Goal: Check status: Verify the current state of an ongoing process or item

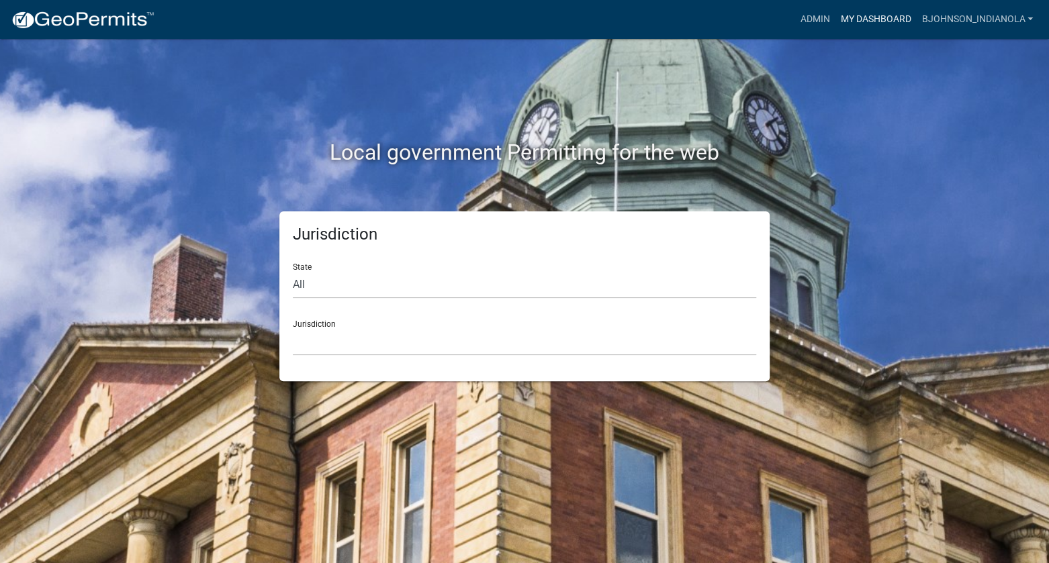
click at [881, 22] on link "My Dashboard" at bounding box center [875, 20] width 81 height 26
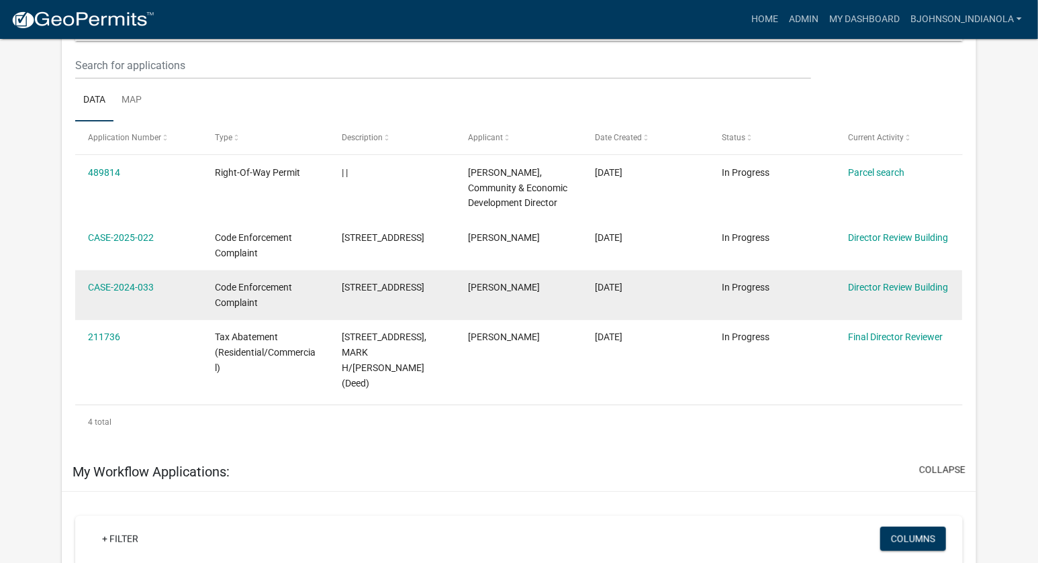
scroll to position [201, 0]
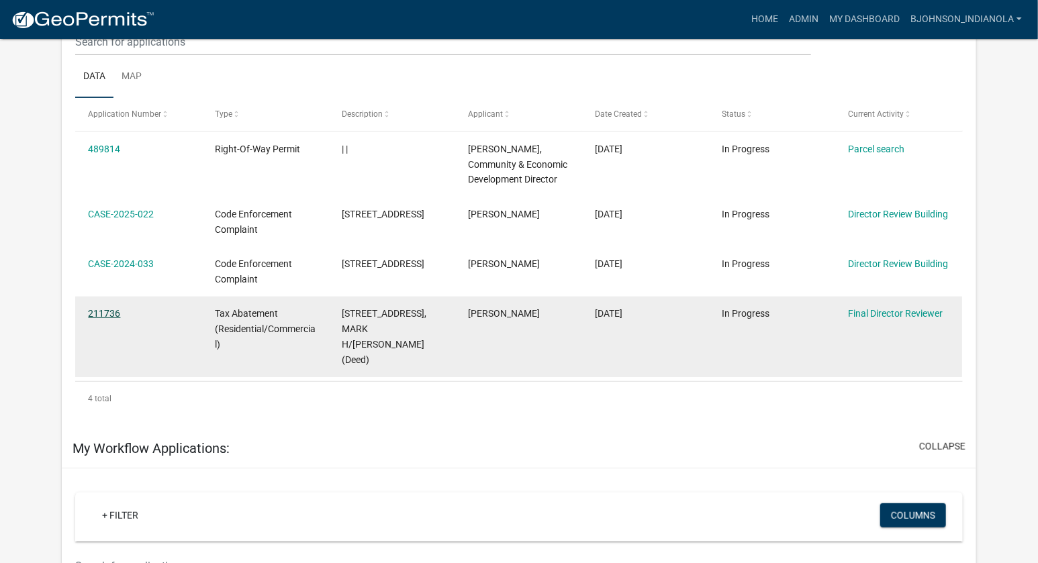
click at [105, 309] on link "211736" at bounding box center [104, 313] width 32 height 11
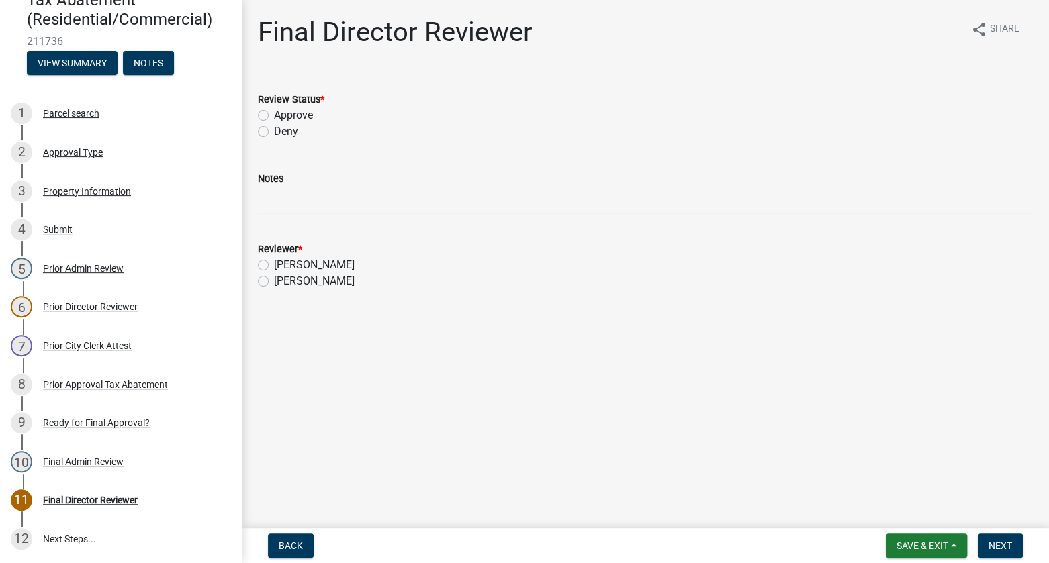
scroll to position [137, 0]
click at [85, 116] on div "Parcel search" at bounding box center [71, 112] width 56 height 9
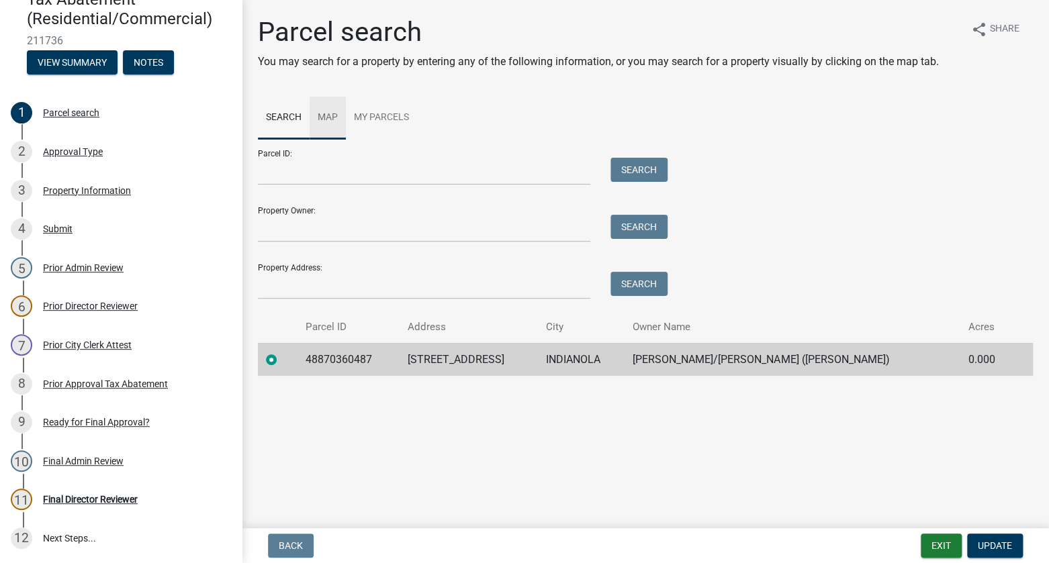
click at [333, 115] on link "Map" at bounding box center [328, 118] width 36 height 43
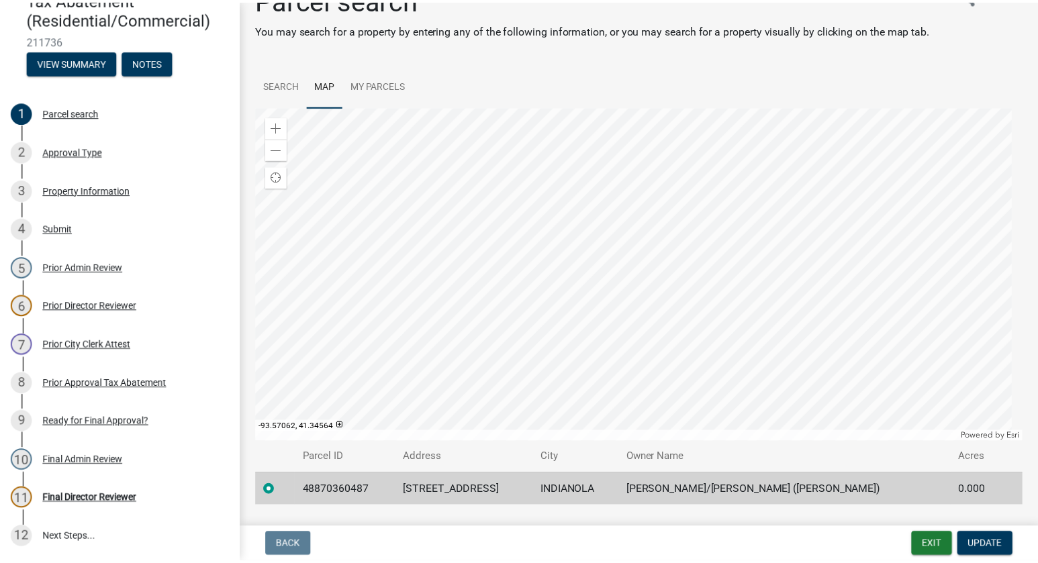
scroll to position [0, 0]
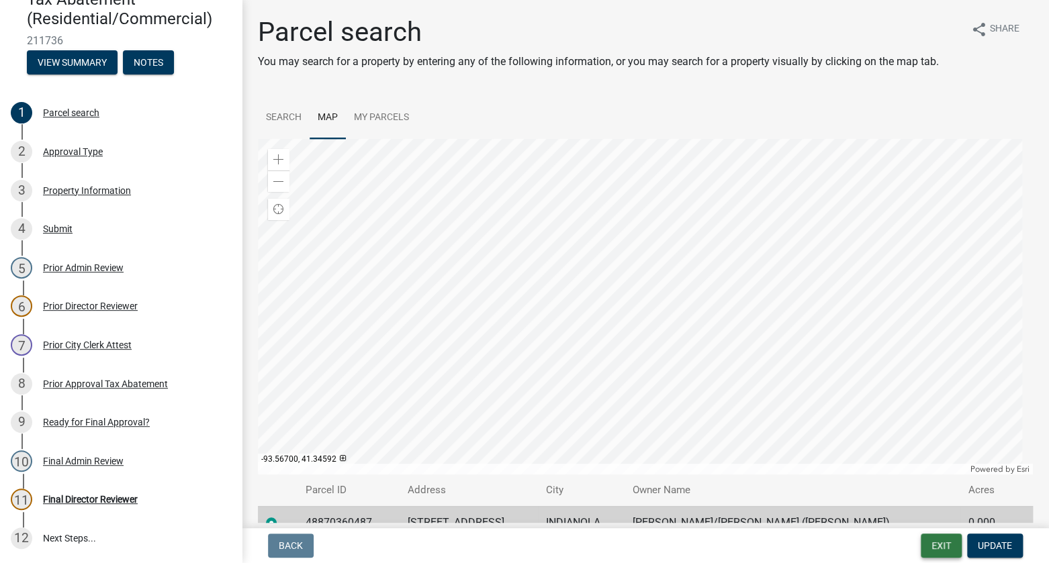
click at [948, 541] on button "Exit" at bounding box center [941, 546] width 41 height 24
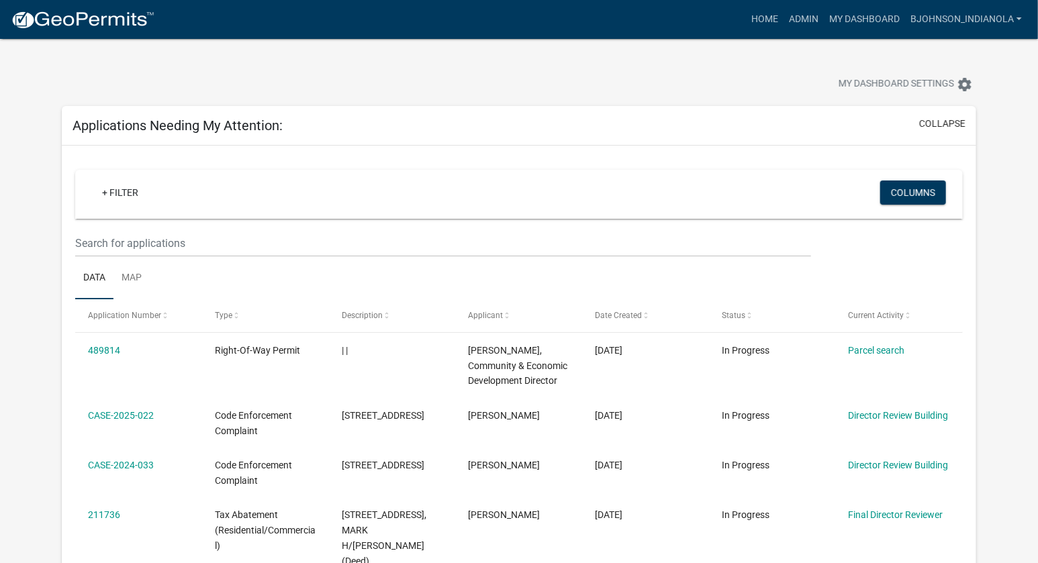
click at [943, 125] on button "collapse" at bounding box center [942, 124] width 46 height 14
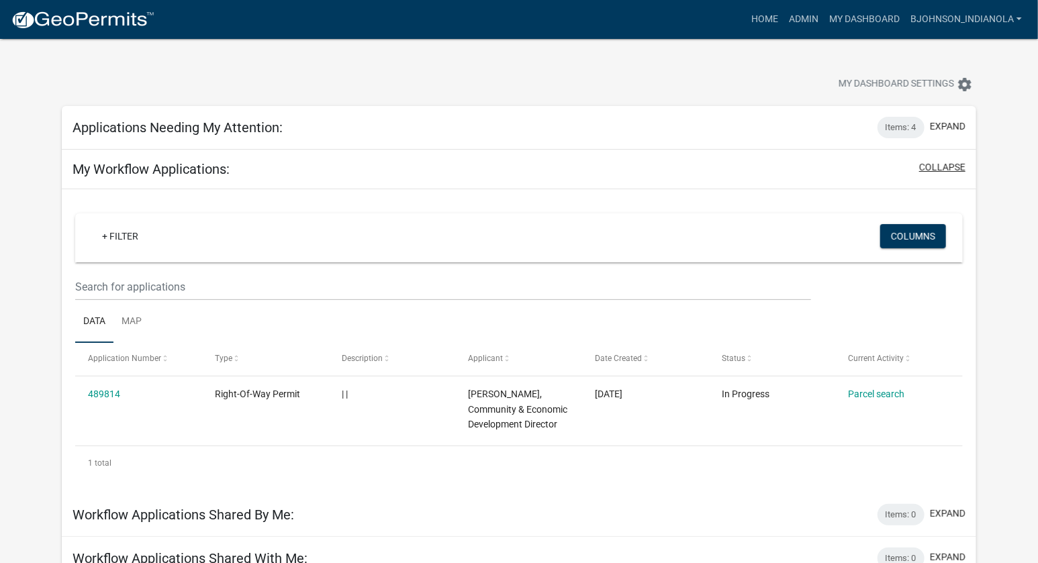
click at [941, 163] on button "collapse" at bounding box center [942, 167] width 46 height 14
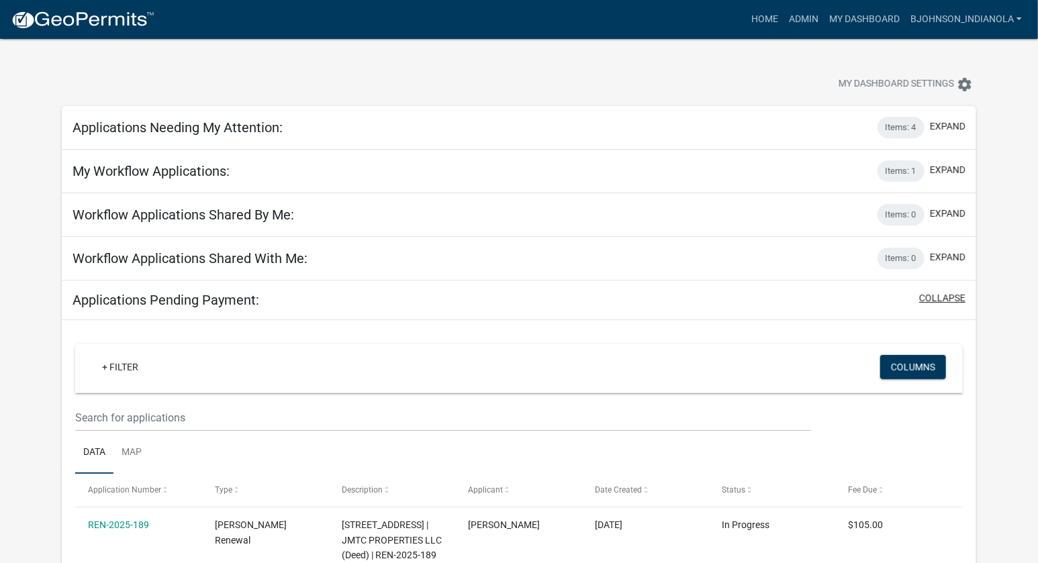
click at [946, 294] on button "collapse" at bounding box center [942, 298] width 46 height 14
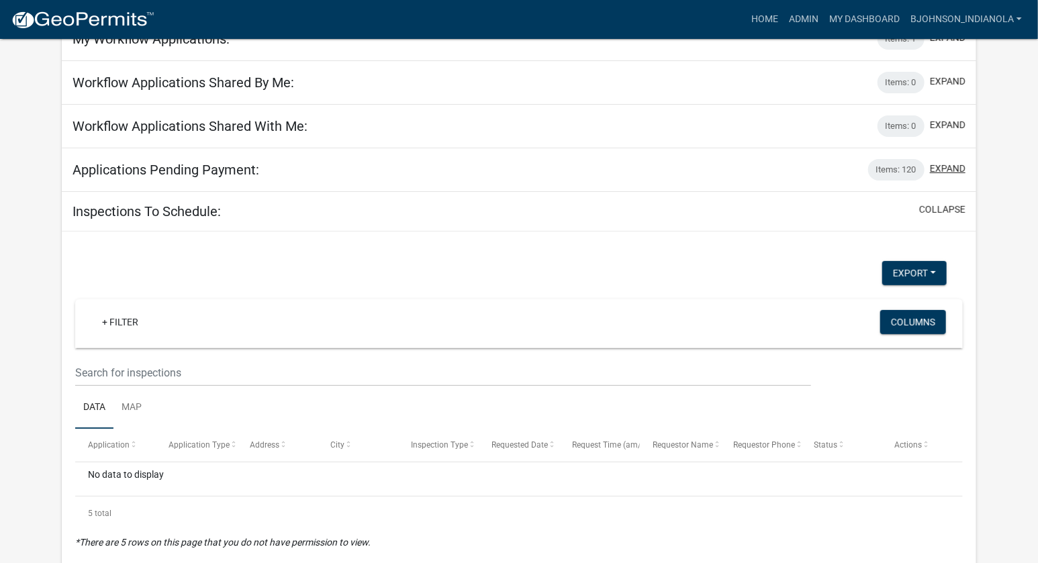
scroll to position [134, 0]
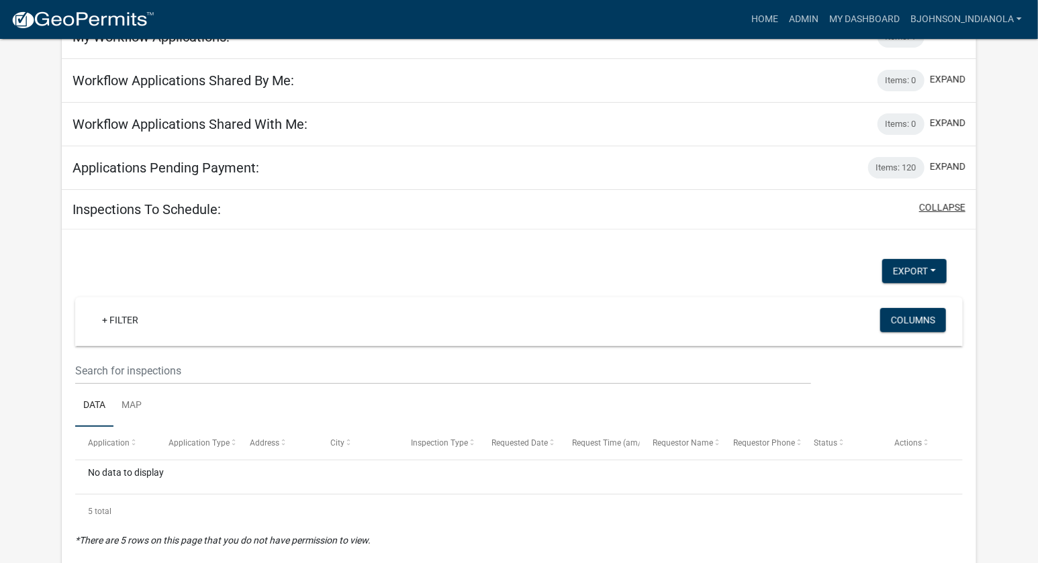
click at [927, 204] on button "collapse" at bounding box center [942, 208] width 46 height 14
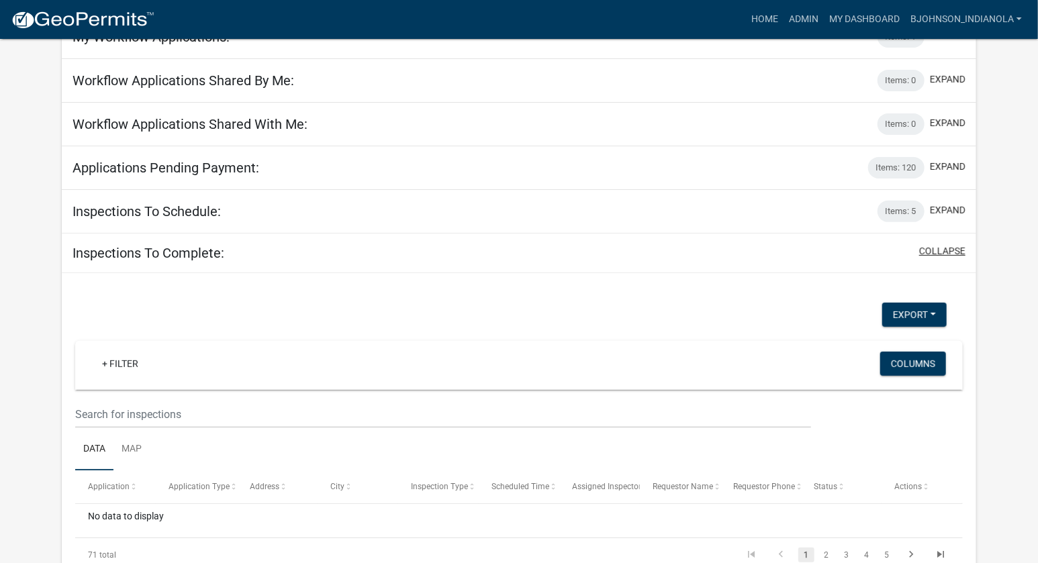
click at [933, 245] on button "collapse" at bounding box center [942, 251] width 46 height 14
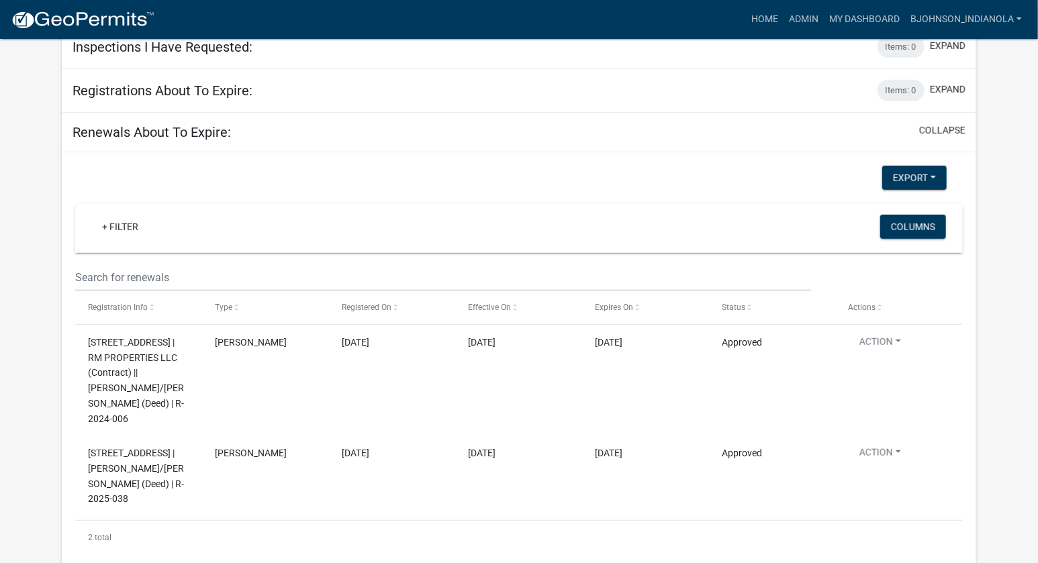
scroll to position [448, 0]
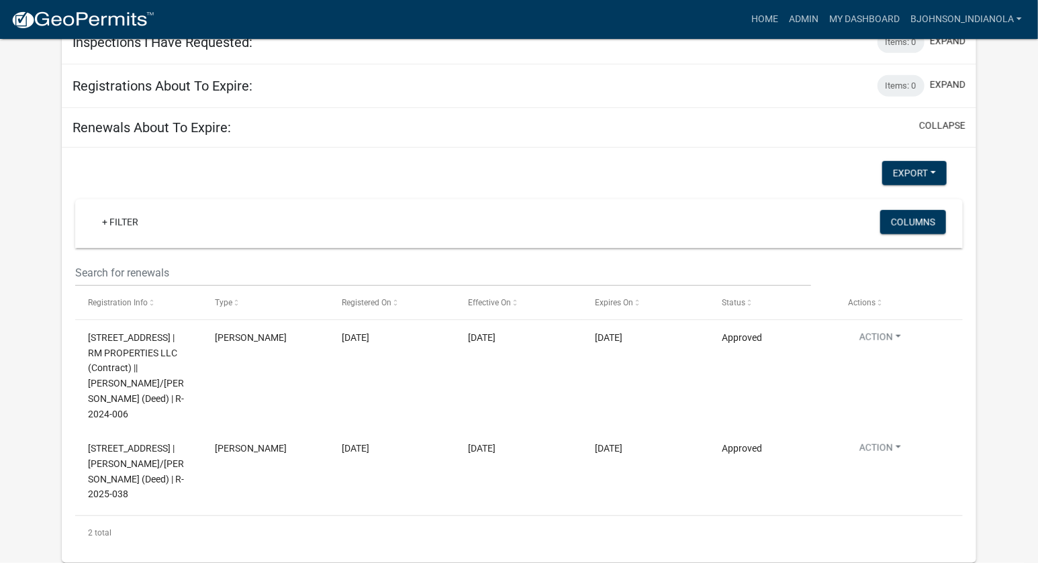
click at [194, 216] on div "+ Filter" at bounding box center [373, 224] width 584 height 28
click at [107, 212] on link "+ Filter" at bounding box center [120, 222] width 58 height 24
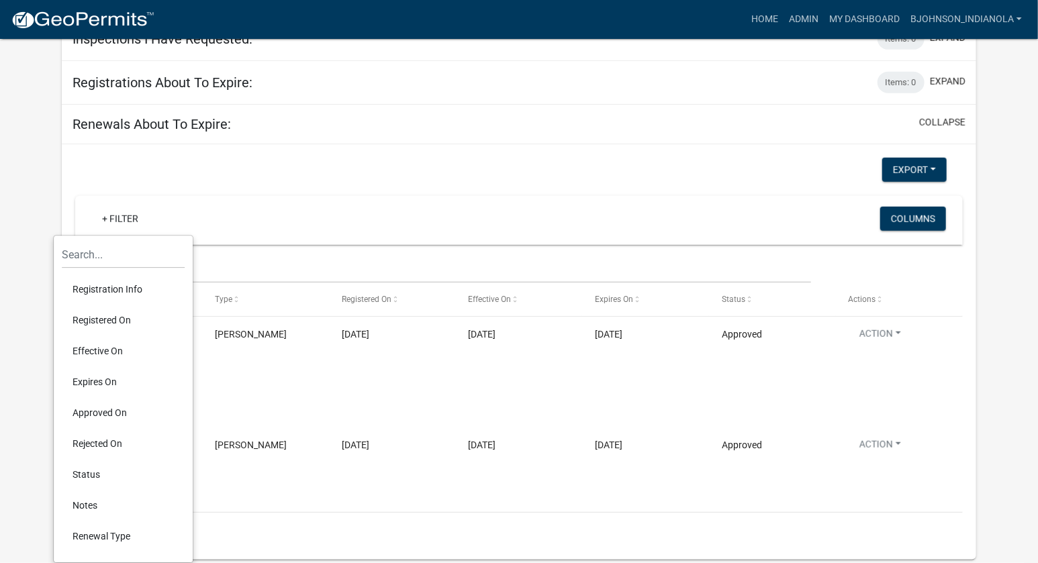
click at [387, 177] on div "Export Excel Format (.xlsx) CSV Format (.csv) + Filter Columns Registration Inf…" at bounding box center [518, 352] width 907 height 389
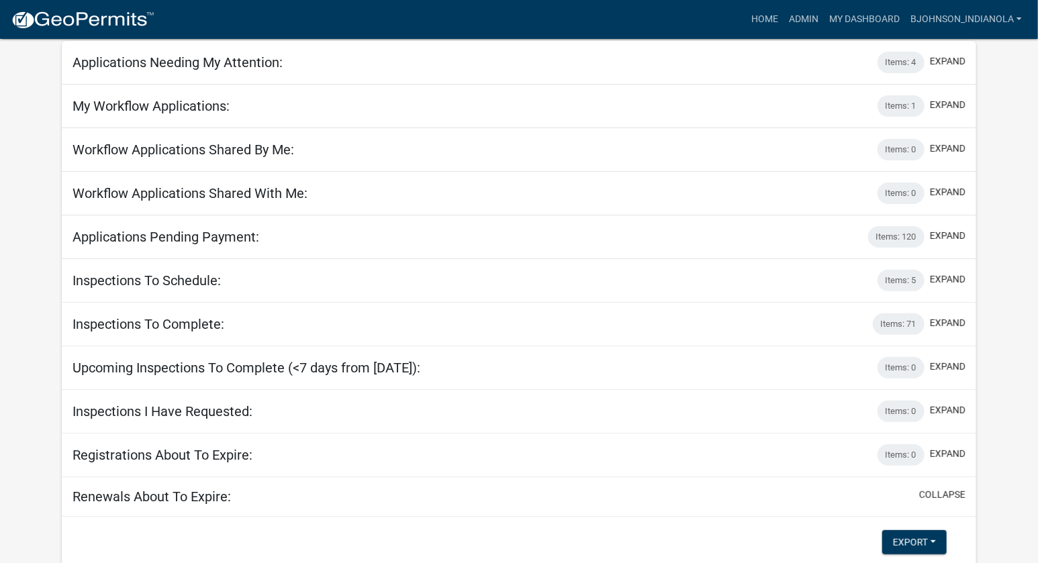
scroll to position [0, 0]
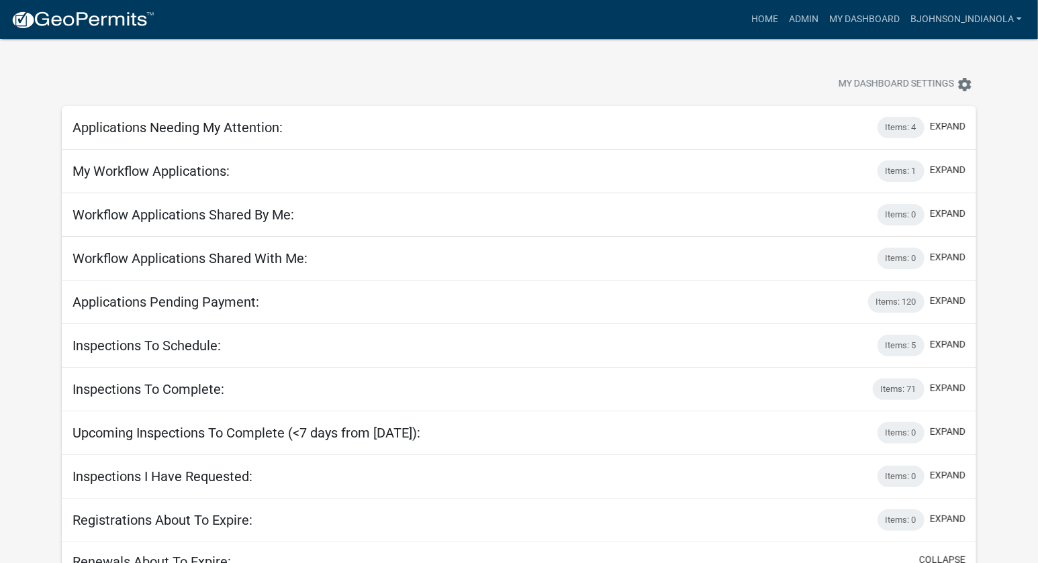
click at [228, 173] on h5 "My Workflow Applications:" at bounding box center [151, 171] width 157 height 16
click at [932, 166] on button "expand" at bounding box center [948, 170] width 36 height 14
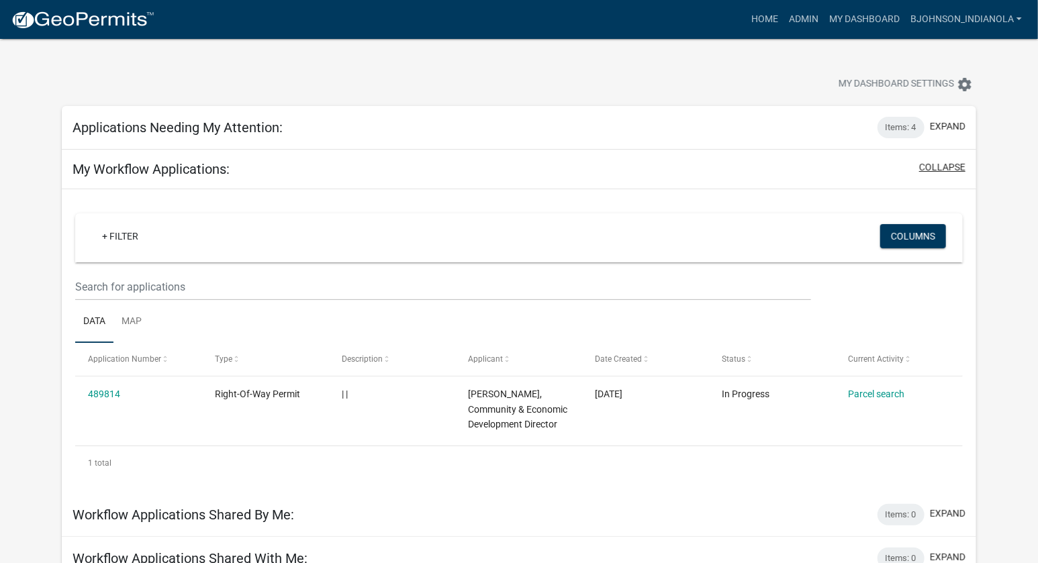
click at [932, 166] on button "collapse" at bounding box center [942, 167] width 46 height 14
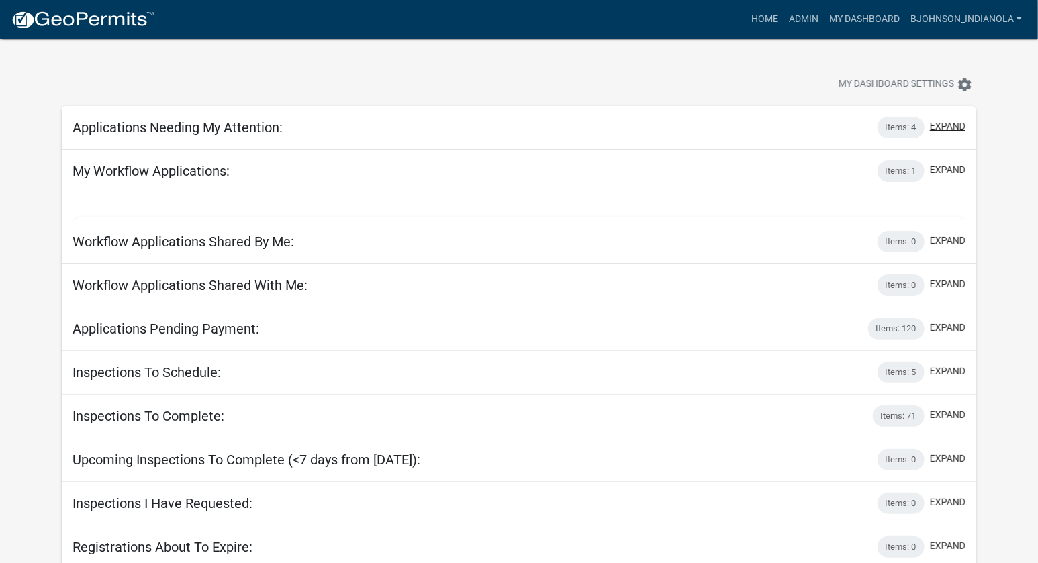
click at [946, 123] on button "expand" at bounding box center [948, 127] width 36 height 14
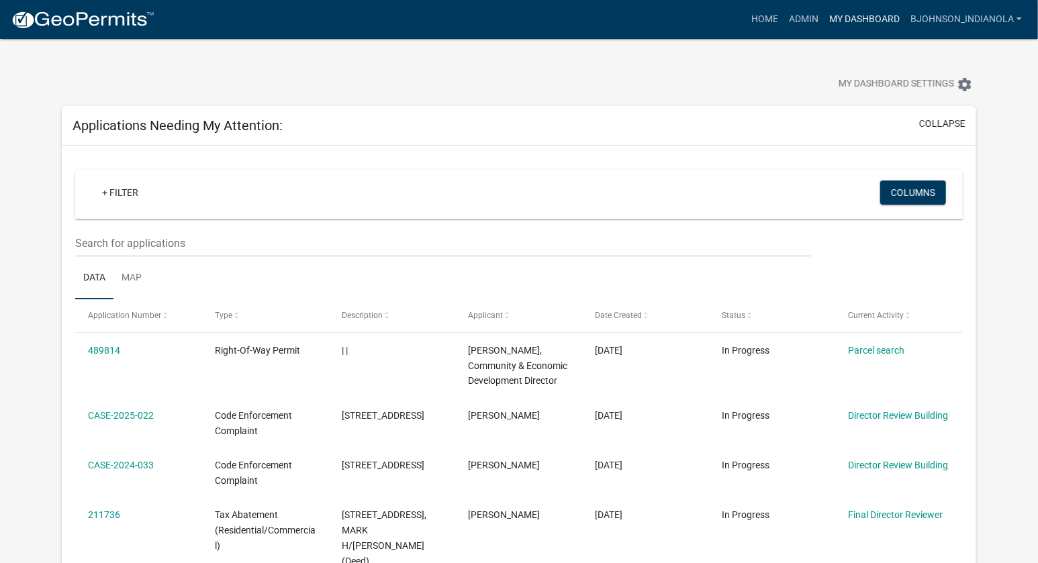
click at [833, 21] on link "My Dashboard" at bounding box center [864, 20] width 81 height 26
click at [142, 193] on link "+ Filter" at bounding box center [120, 193] width 58 height 24
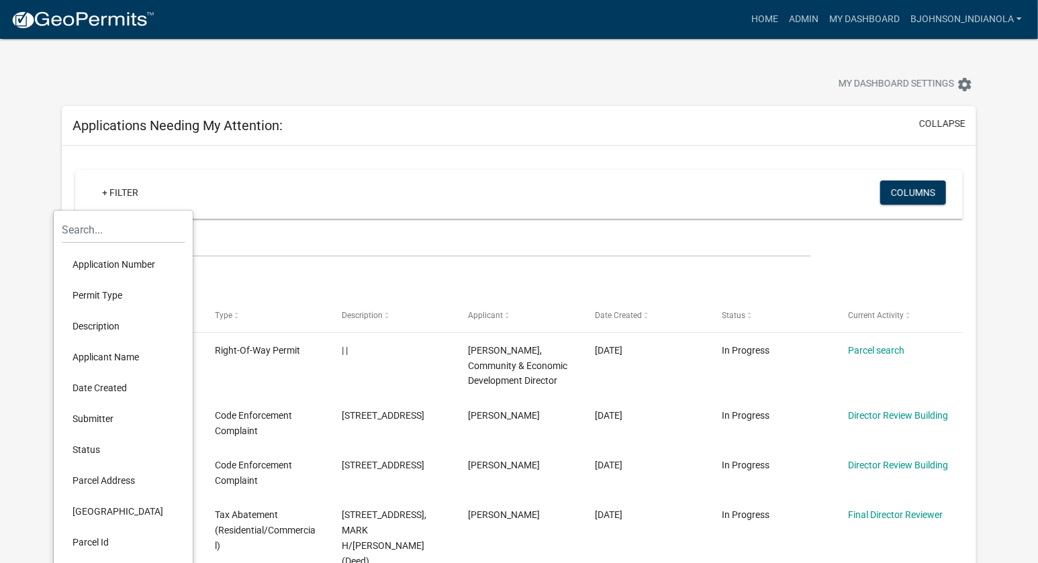
click at [137, 299] on li "Permit Type" at bounding box center [123, 295] width 123 height 31
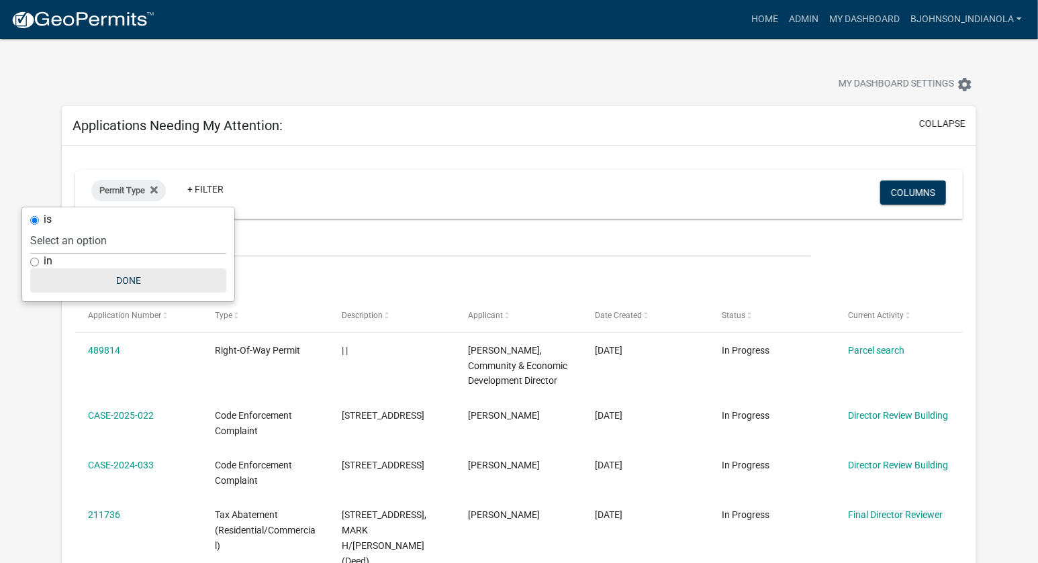
click at [156, 288] on button "Done" at bounding box center [128, 281] width 196 height 24
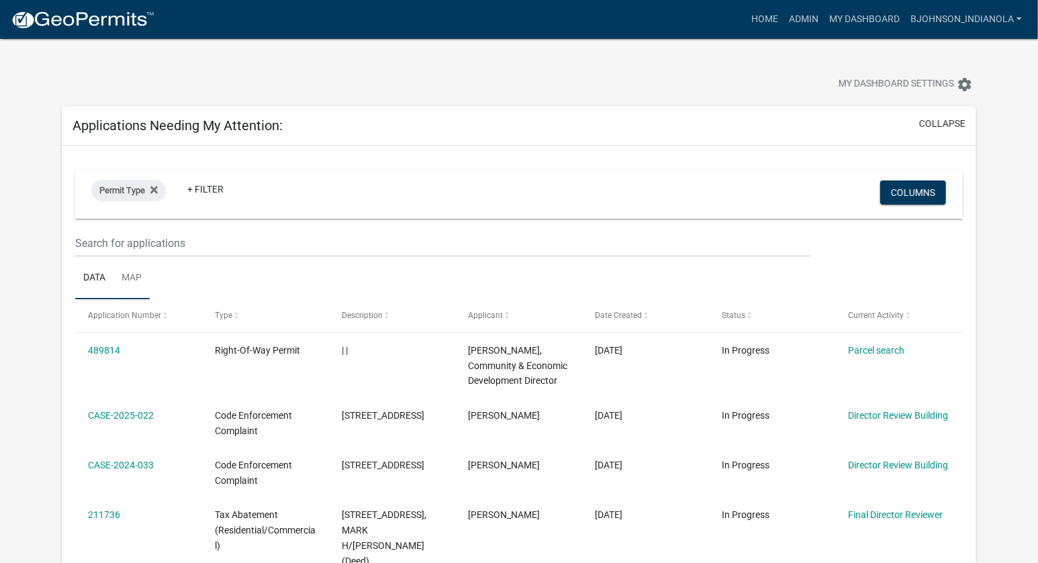
click at [145, 269] on link "Map" at bounding box center [131, 278] width 36 height 43
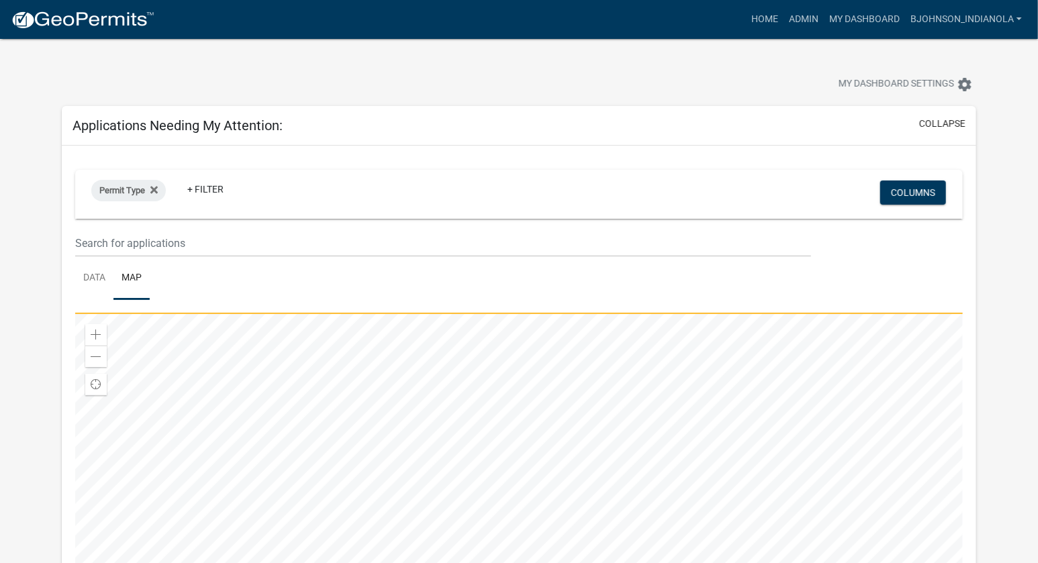
scroll to position [67, 0]
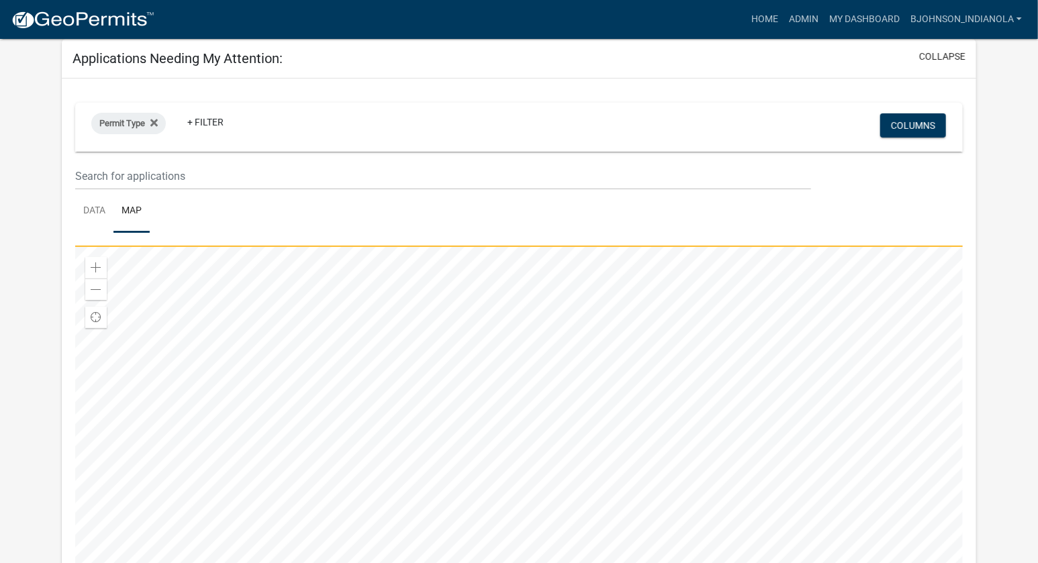
click at [550, 353] on div at bounding box center [518, 415] width 887 height 336
click at [535, 310] on div at bounding box center [518, 415] width 887 height 336
click at [424, 418] on div at bounding box center [518, 415] width 887 height 336
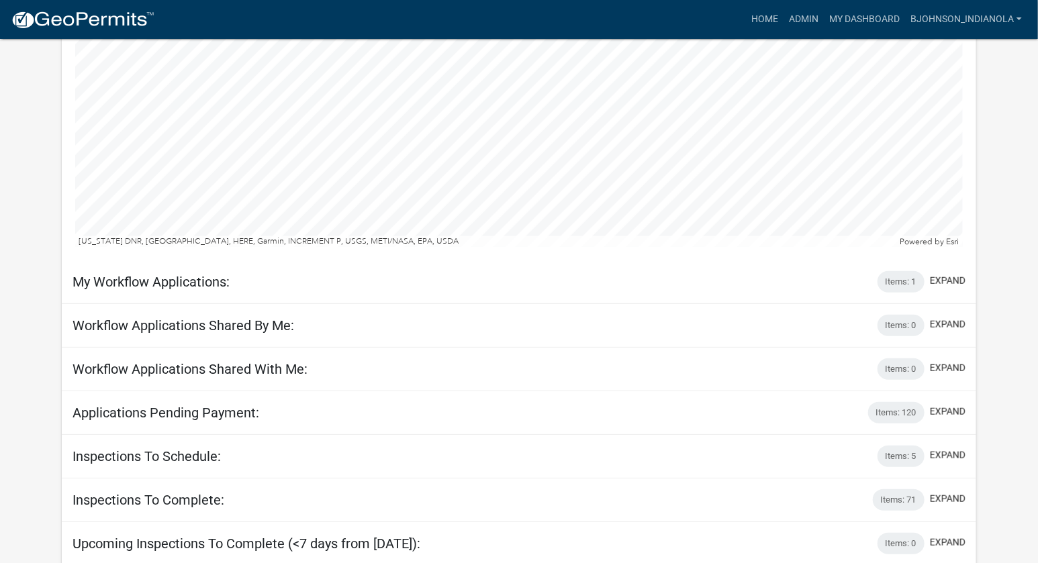
scroll to position [537, 0]
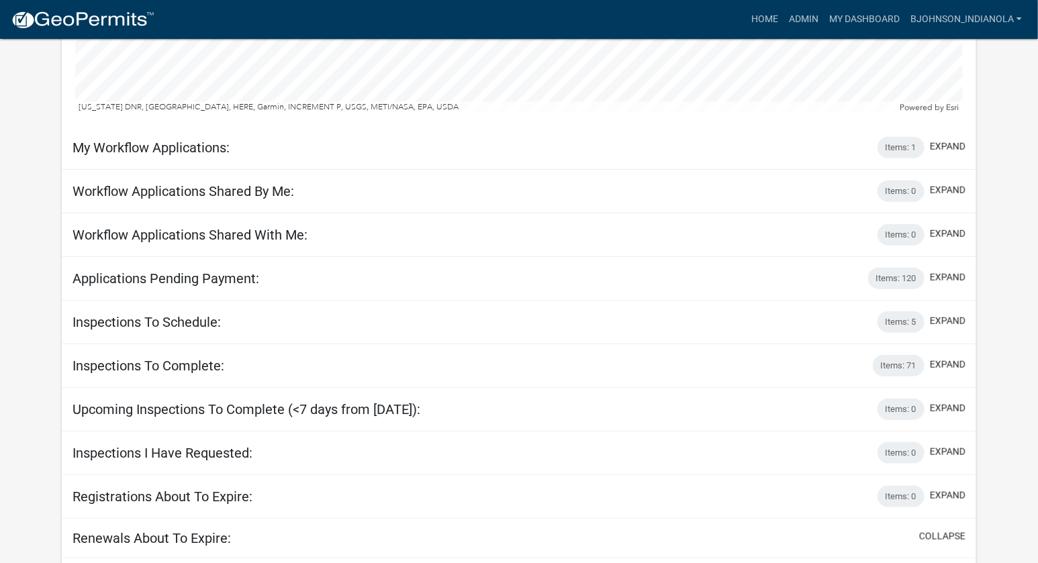
click at [203, 144] on h5 "My Workflow Applications:" at bounding box center [151, 148] width 157 height 16
click at [951, 150] on button "expand" at bounding box center [948, 147] width 36 height 14
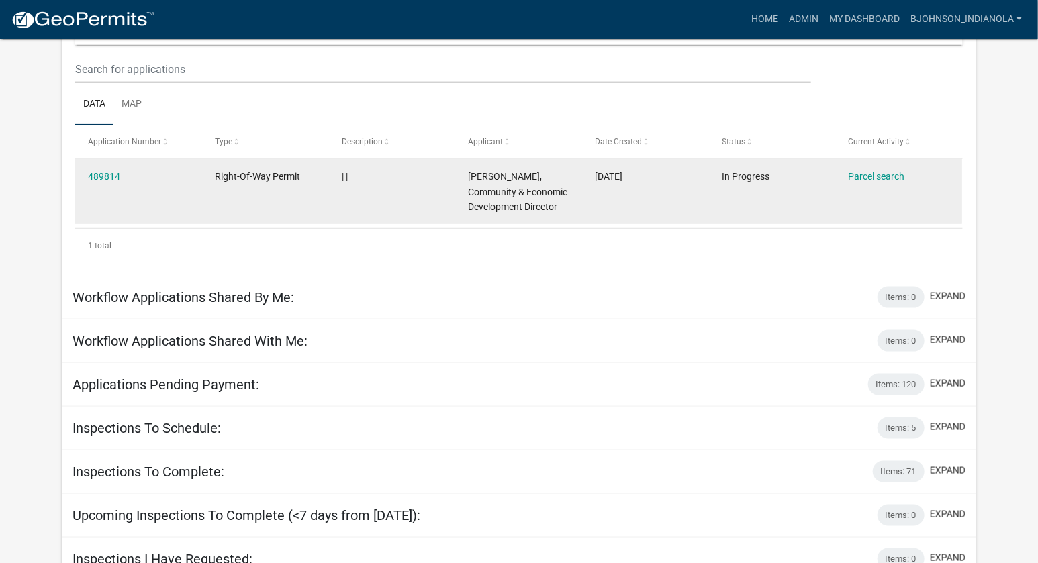
scroll to position [739, 0]
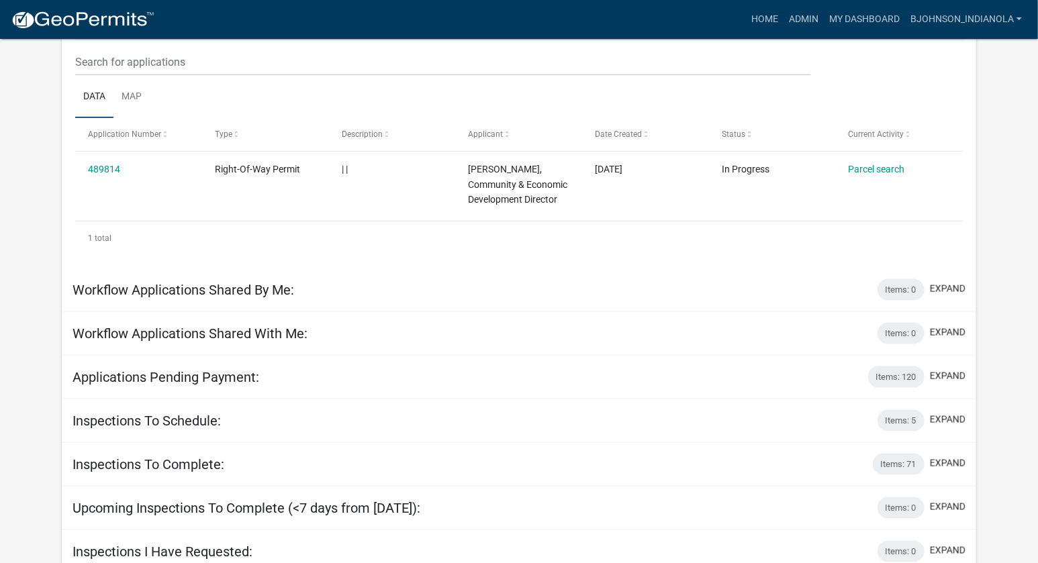
click at [291, 284] on h5 "Workflow Applications Shared By Me:" at bounding box center [184, 290] width 222 height 16
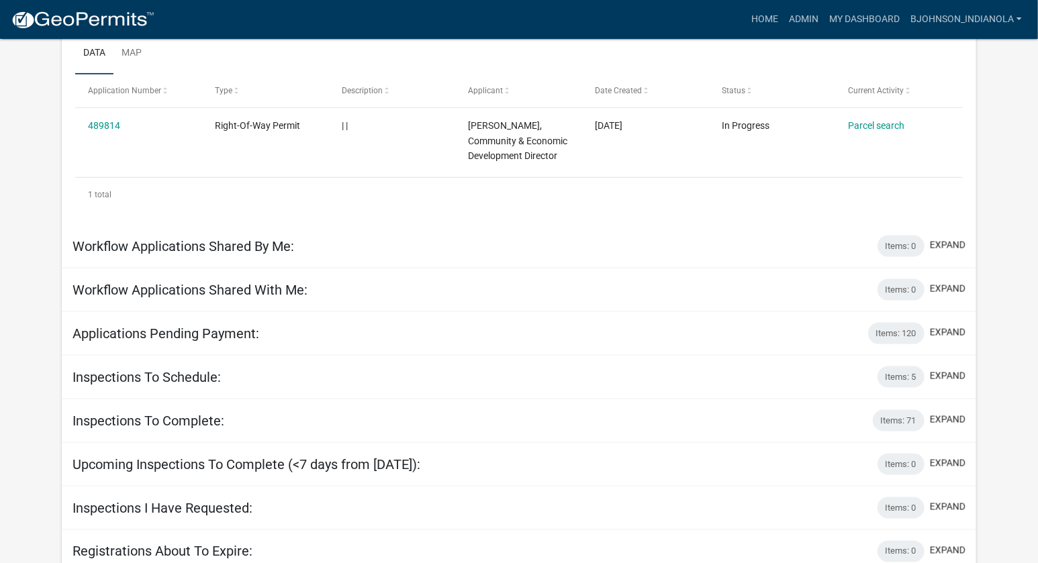
scroll to position [806, 0]
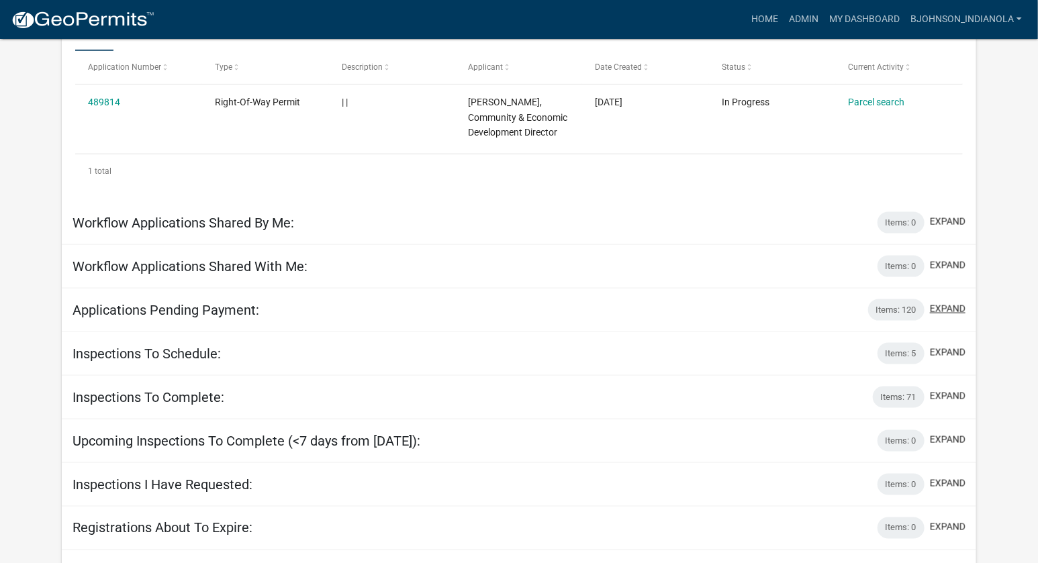
click at [948, 306] on button "expand" at bounding box center [948, 309] width 36 height 14
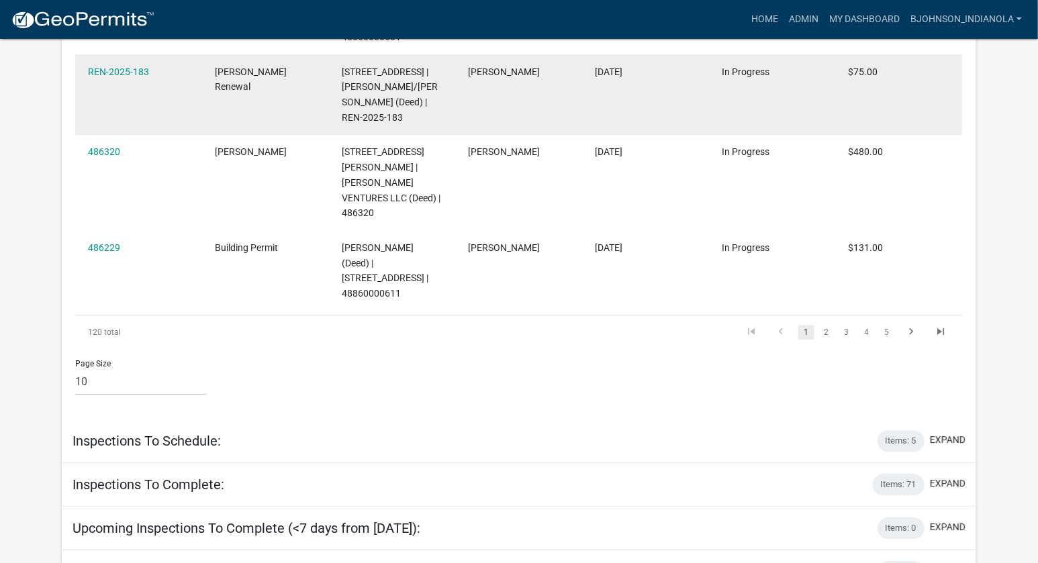
scroll to position [1947, 0]
